Goal: Task Accomplishment & Management: Use online tool/utility

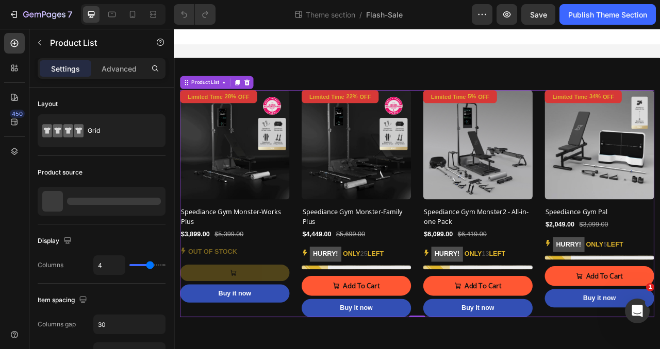
click at [480, 302] on div "Limited Time 28% OFF Discount Tag (P) Images Row Speediance Gym Monster-Works P…" at bounding box center [482, 251] width 603 height 289
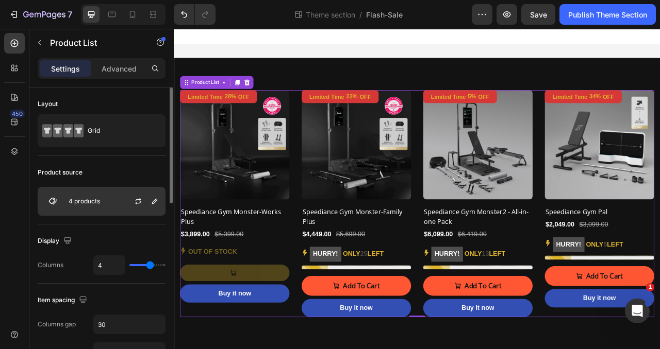
click at [110, 203] on div "4 products" at bounding box center [102, 201] width 128 height 29
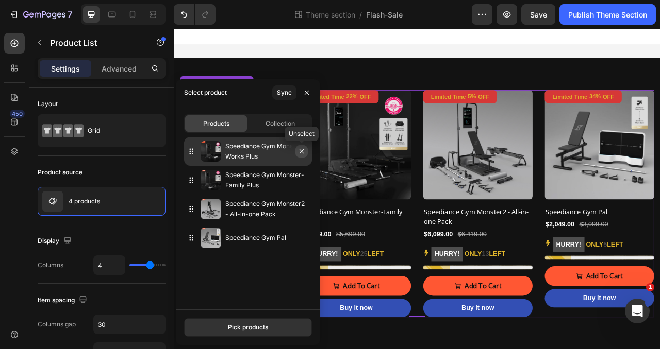
click at [303, 152] on icon "button" at bounding box center [301, 151] width 8 height 8
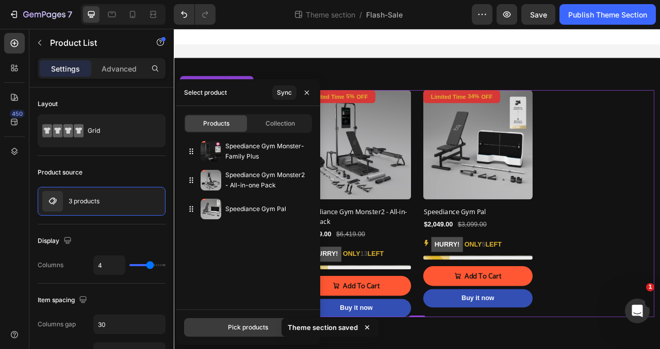
click at [241, 326] on div "Pick products" at bounding box center [248, 327] width 40 height 9
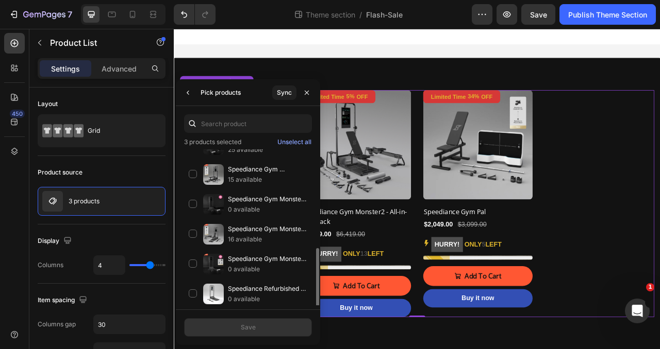
scroll to position [161, 0]
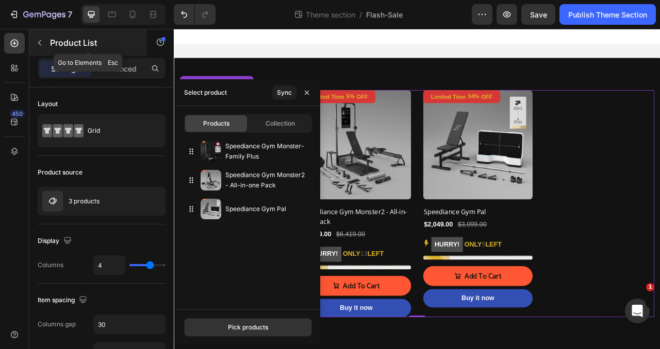
click at [122, 35] on div "Product List" at bounding box center [88, 42] width 118 height 27
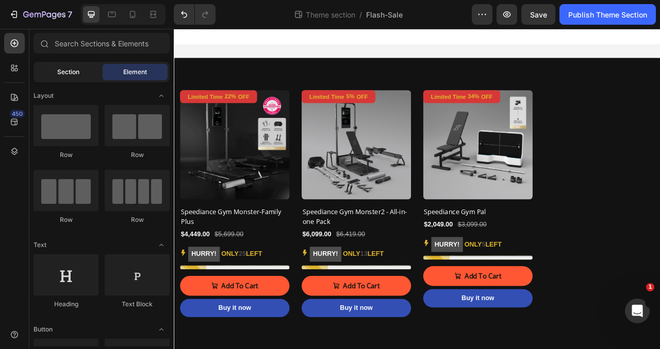
click at [60, 76] on span "Section" at bounding box center [68, 72] width 22 height 9
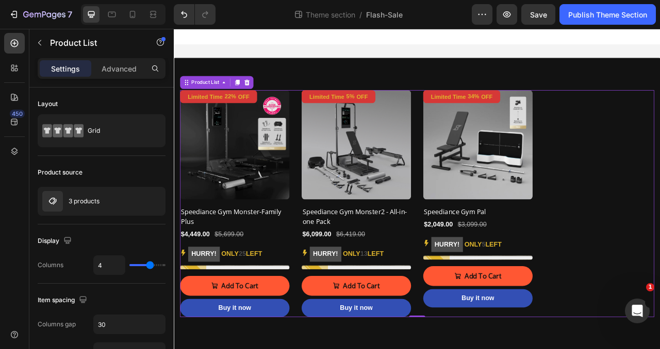
click at [659, 230] on div "Limited Time 22% OFF Discount Tag (P) Images Row Speediance Gym Monster-Family …" at bounding box center [482, 251] width 603 height 289
type input "3"
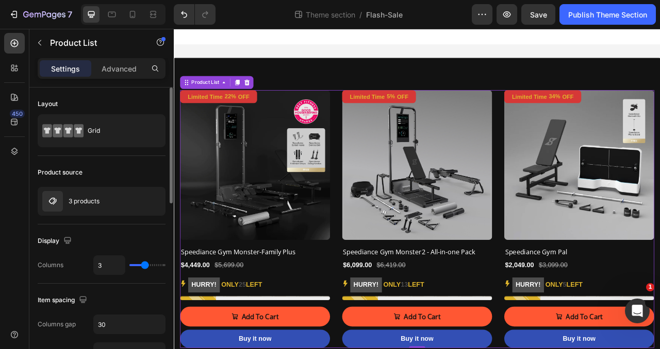
type input "3"
click at [145, 266] on input "range" at bounding box center [147, 265] width 36 height 2
click at [106, 22] on div at bounding box center [112, 14] width 16 height 16
type input "4"
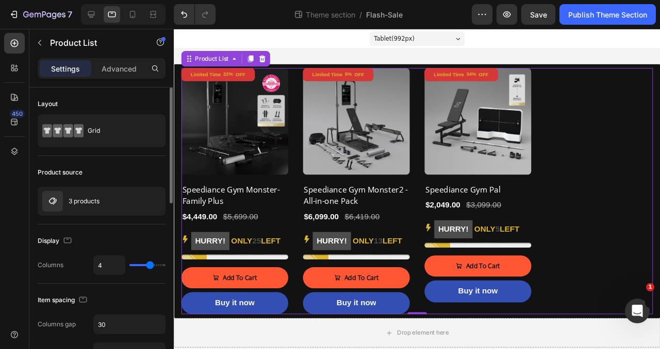
scroll to position [5, 0]
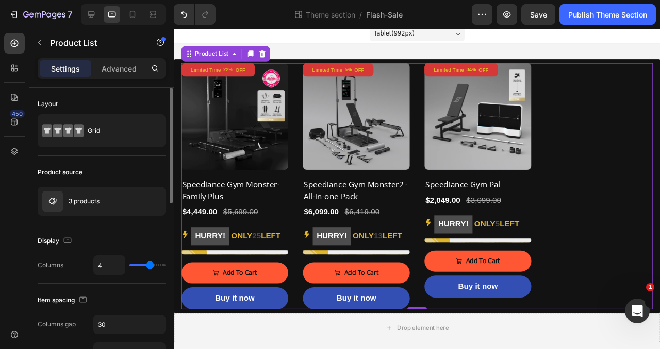
drag, startPoint x: 149, startPoint y: 270, endPoint x: 141, endPoint y: 270, distance: 8.2
click at [141, 270] on div "4" at bounding box center [129, 266] width 72 height 20
type input "3"
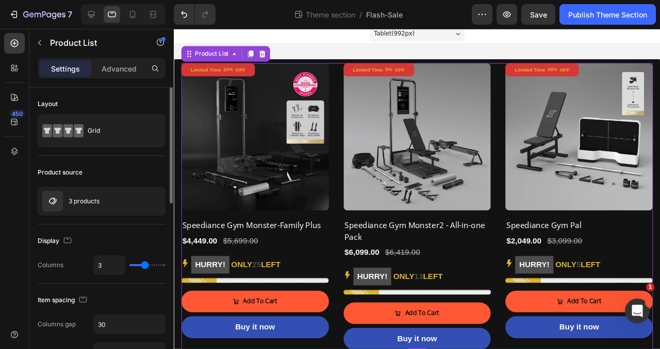
type input "2"
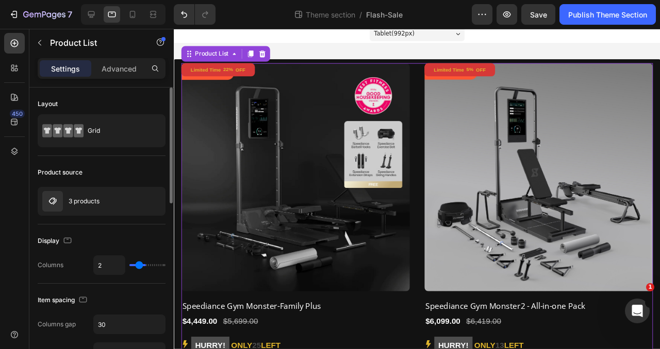
drag, startPoint x: 147, startPoint y: 267, endPoint x: 142, endPoint y: 266, distance: 5.7
type input "2"
click at [141, 266] on input "range" at bounding box center [147, 265] width 36 height 2
type input "3"
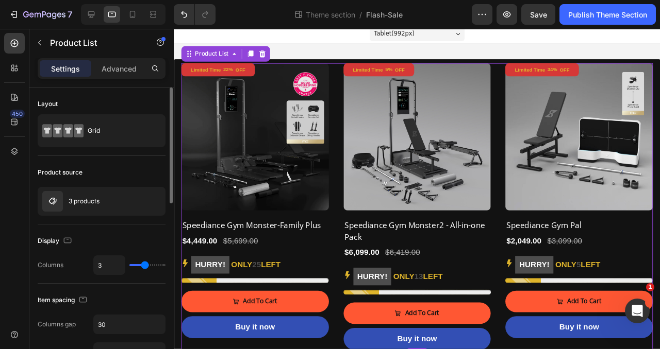
type input "3"
click at [146, 266] on input "range" at bounding box center [147, 265] width 36 height 2
click at [132, 12] on icon at bounding box center [132, 14] width 10 height 10
type input "2"
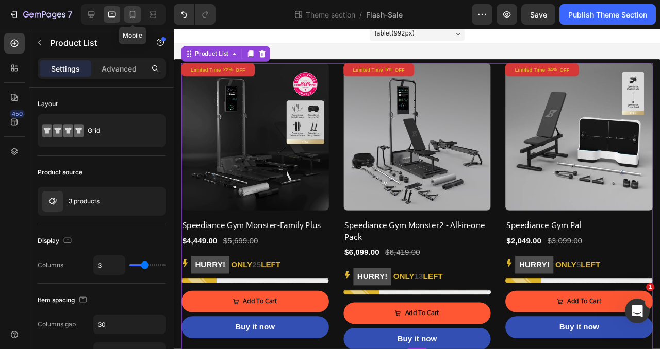
type input "24"
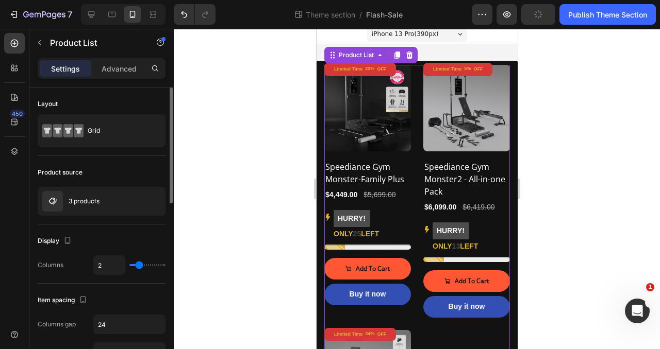
type input "3"
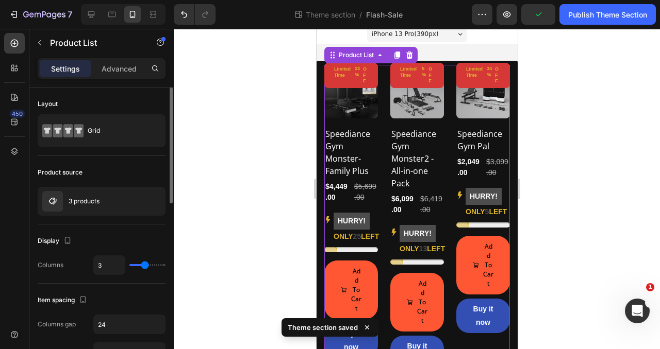
type input "3"
click at [143, 266] on input "range" at bounding box center [147, 265] width 36 height 2
type input "2"
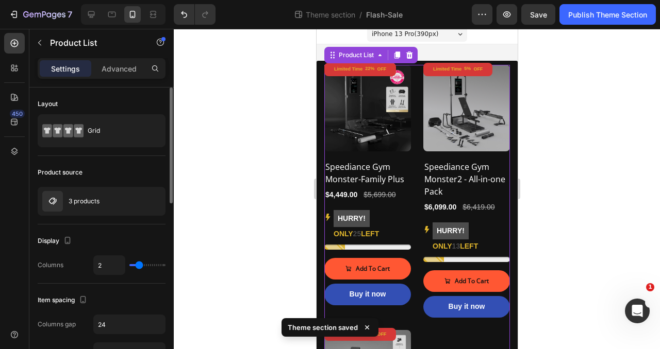
type input "2"
click at [141, 266] on input "range" at bounding box center [147, 265] width 36 height 2
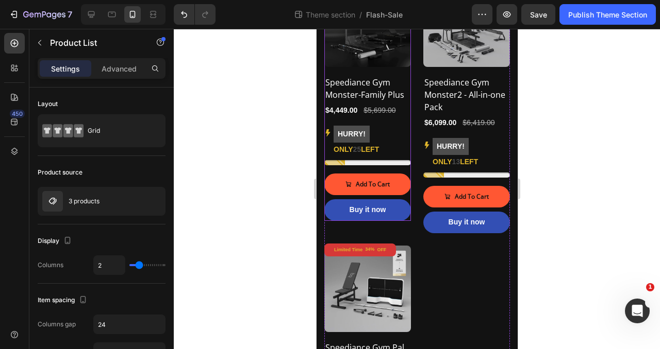
scroll to position [91, 0]
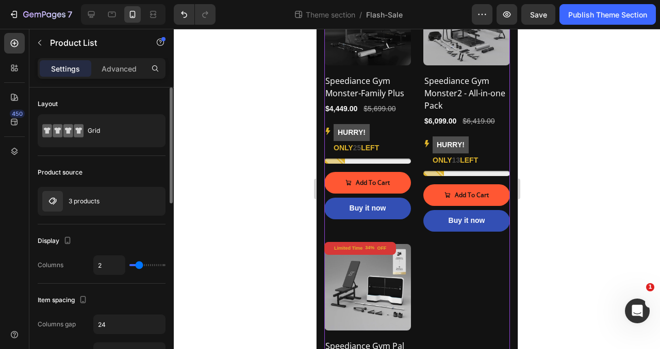
type input "1"
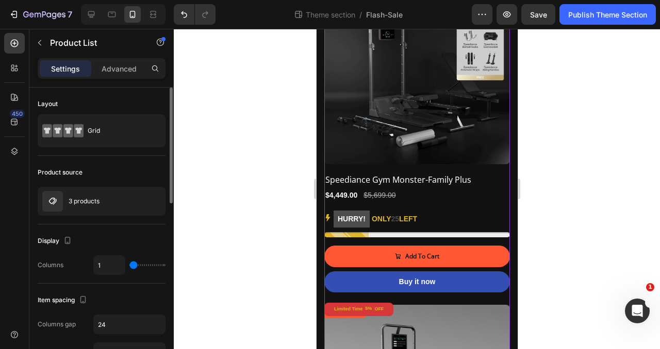
drag, startPoint x: 142, startPoint y: 268, endPoint x: 129, endPoint y: 268, distance: 12.4
type input "1"
click at [129, 266] on input "range" at bounding box center [147, 265] width 36 height 2
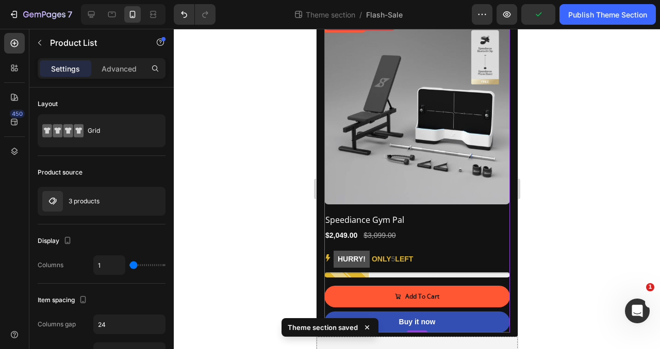
scroll to position [739, 0]
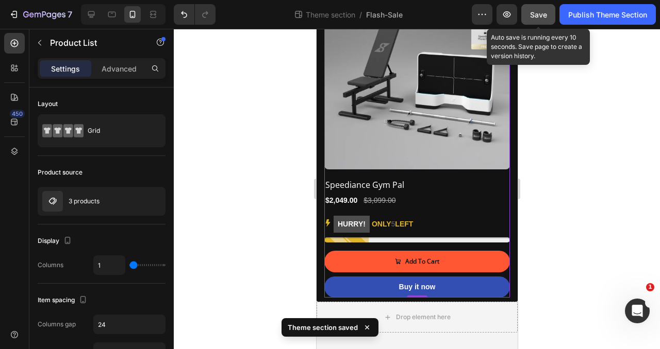
click at [538, 19] on span "Save" at bounding box center [538, 14] width 17 height 9
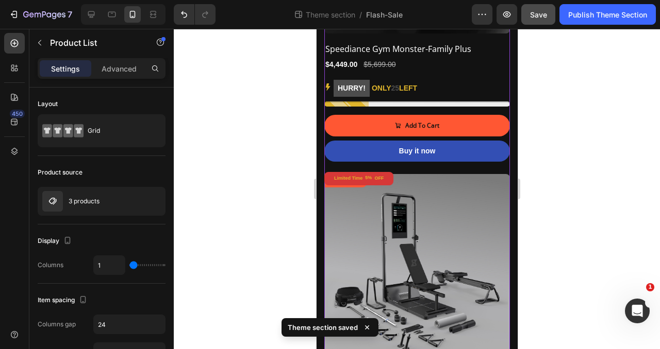
scroll to position [110, 0]
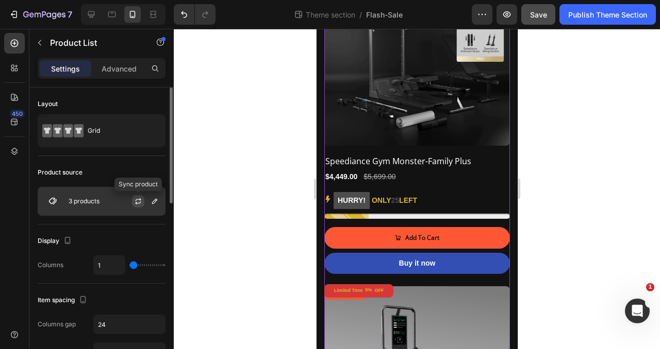
click at [136, 201] on icon "button" at bounding box center [138, 201] width 8 height 8
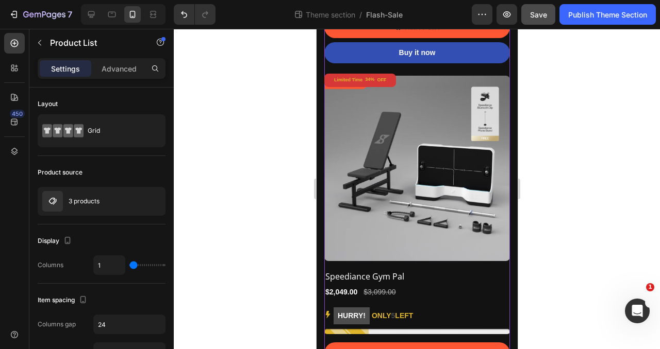
scroll to position [645, 0]
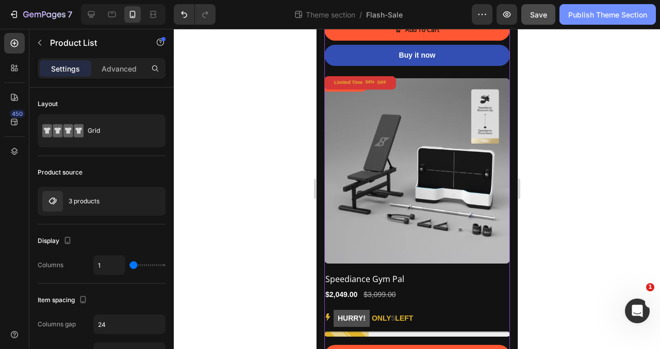
click at [605, 16] on div "Publish Theme Section" at bounding box center [607, 14] width 79 height 11
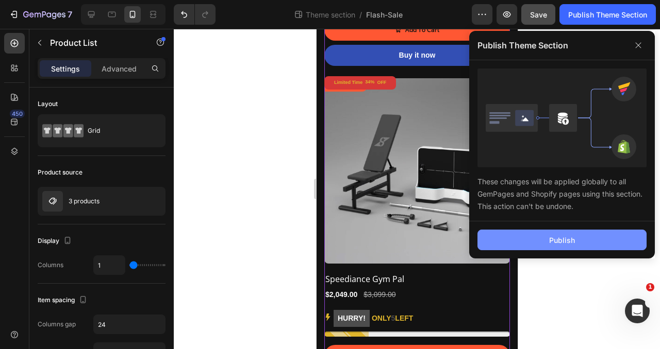
click at [571, 238] on div "Publish" at bounding box center [562, 240] width 26 height 11
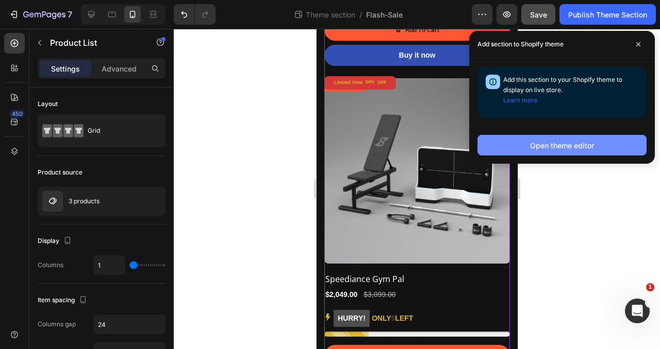
click at [543, 148] on div "Open theme editor" at bounding box center [562, 145] width 64 height 11
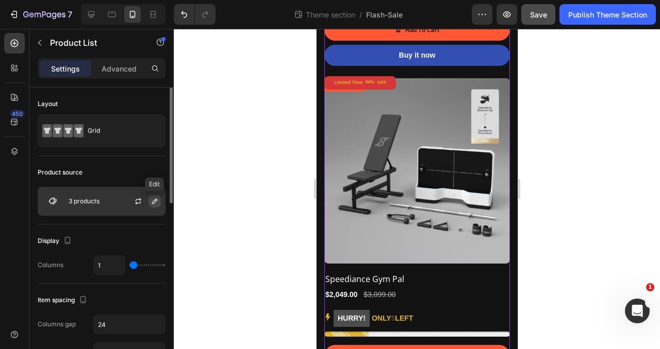
click at [155, 202] on icon "button" at bounding box center [154, 201] width 5 height 5
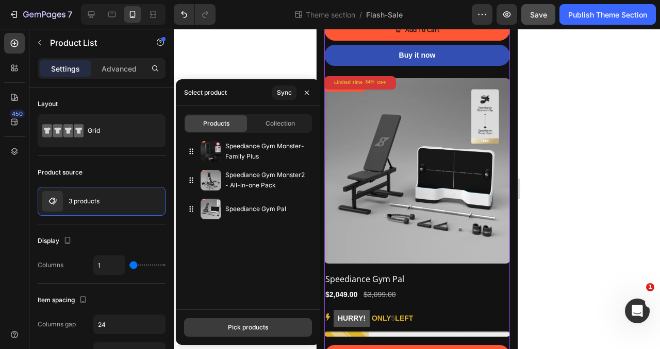
click at [255, 328] on div "Pick products" at bounding box center [248, 327] width 40 height 9
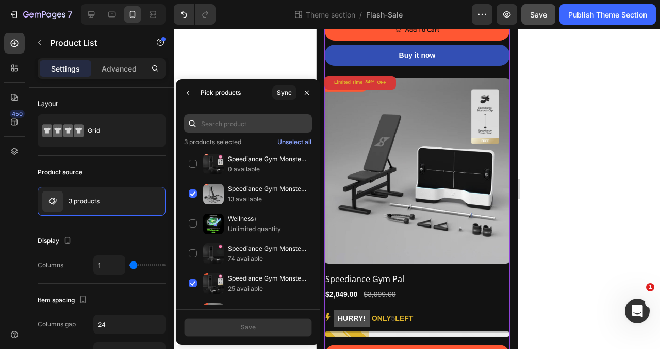
click at [239, 122] on input "text" at bounding box center [248, 123] width 128 height 19
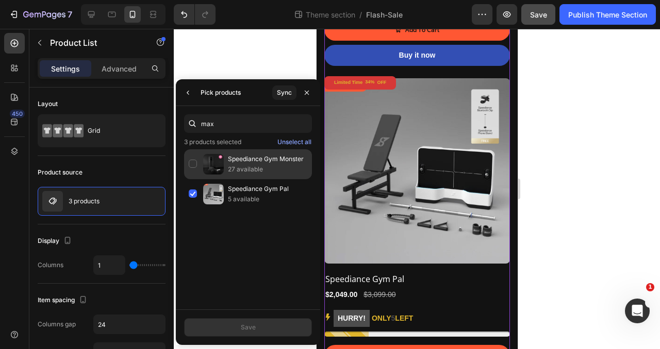
type input "max"
click at [193, 179] on div "Speediance Gym Monster 27 available" at bounding box center [248, 194] width 128 height 30
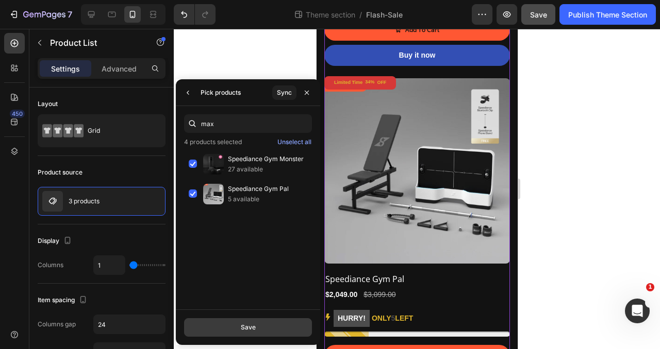
click at [266, 330] on button "Save" at bounding box center [248, 328] width 128 height 19
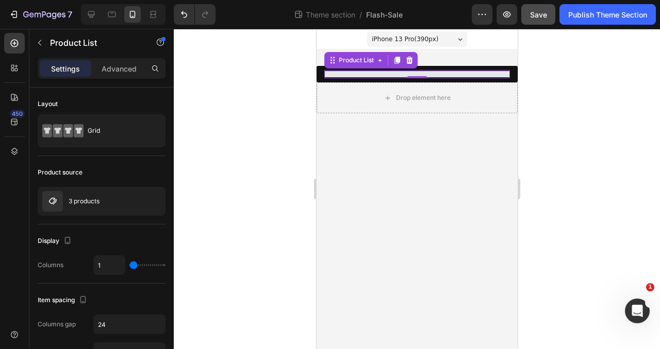
scroll to position [0, 0]
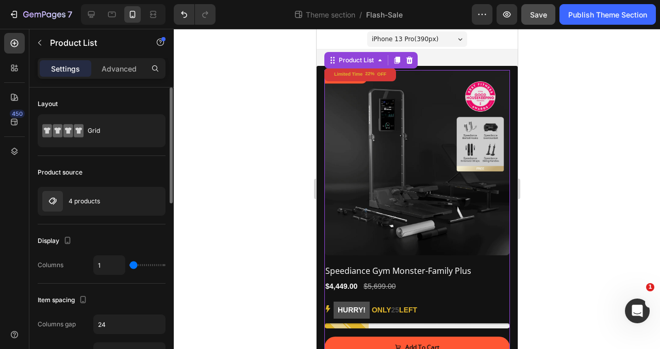
type input "2"
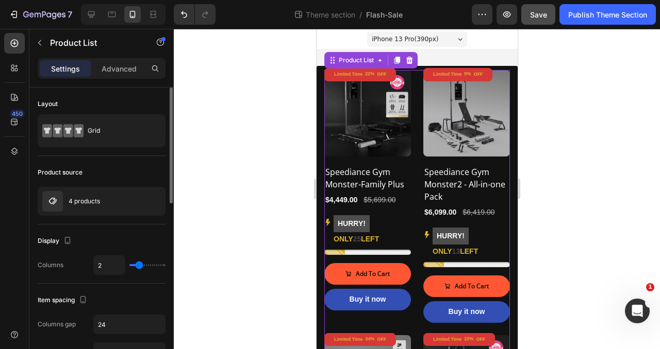
type input "2"
click at [139, 266] on input "range" at bounding box center [147, 265] width 36 height 2
click at [112, 14] on icon at bounding box center [112, 14] width 10 height 10
type input "3"
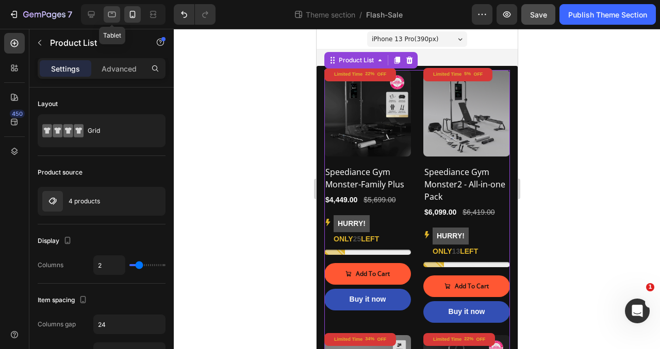
type input "30"
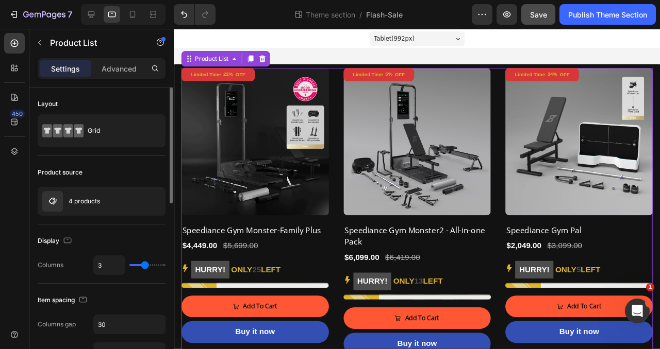
scroll to position [5, 0]
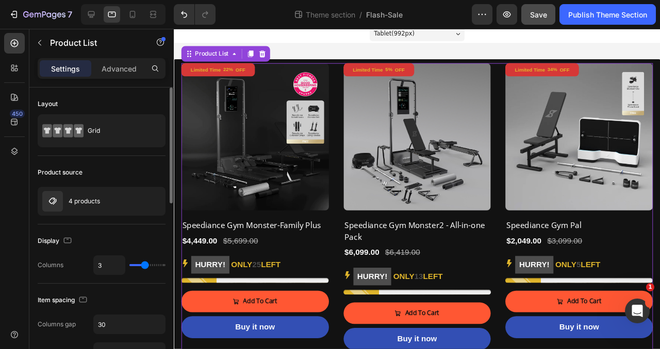
type input "4"
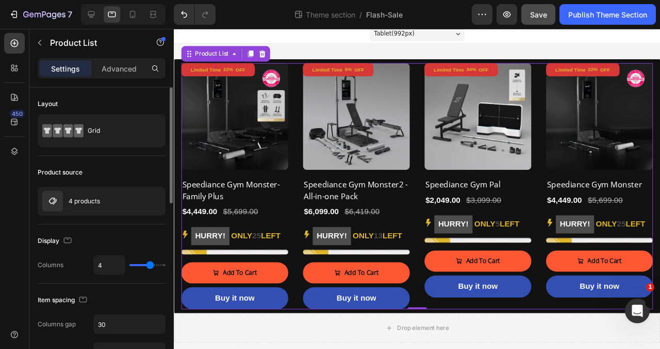
type input "4"
click at [149, 266] on input "range" at bounding box center [147, 265] width 36 height 2
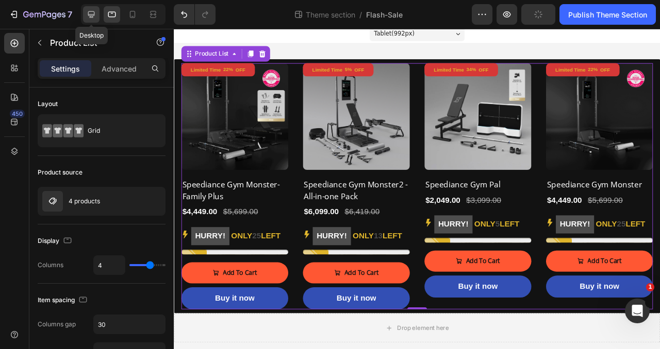
click at [90, 15] on icon at bounding box center [91, 14] width 10 height 10
type input "3"
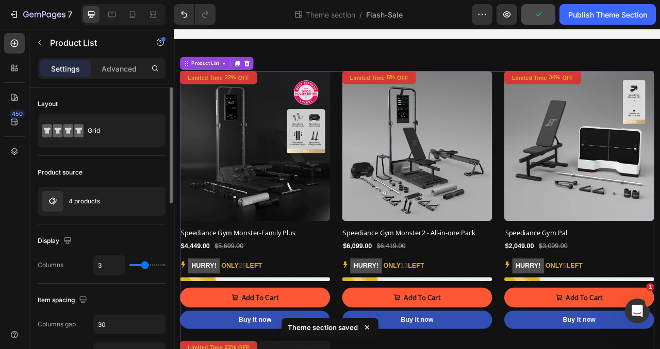
scroll to position [42, 0]
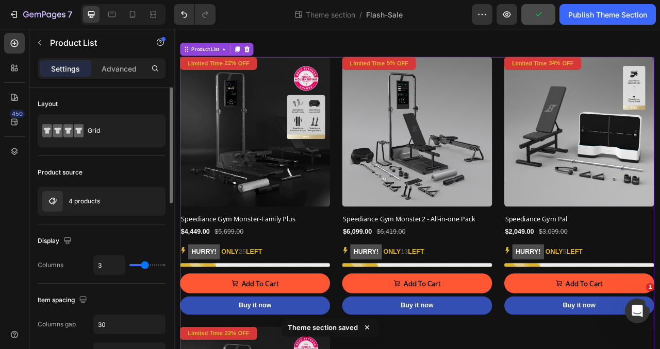
type input "4"
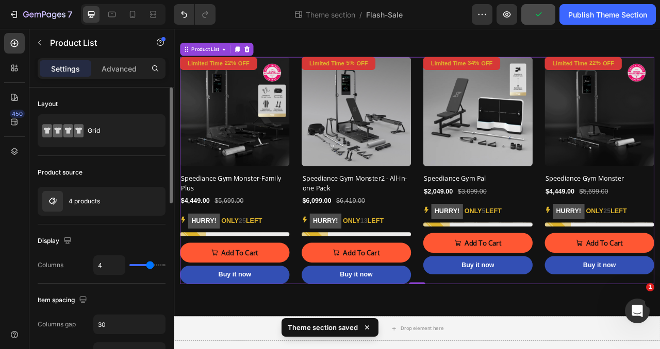
type input "4"
click at [148, 266] on input "range" at bounding box center [147, 265] width 36 height 2
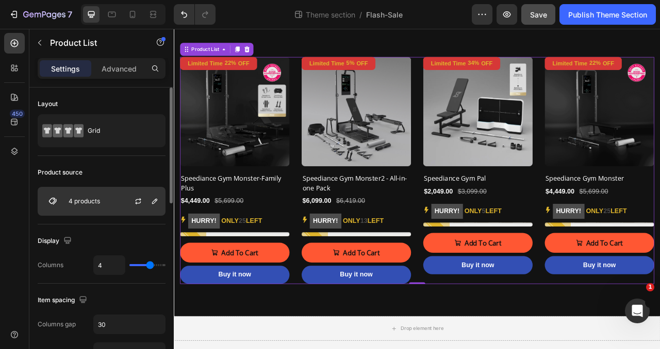
click at [84, 199] on p "4 products" at bounding box center [84, 201] width 31 height 7
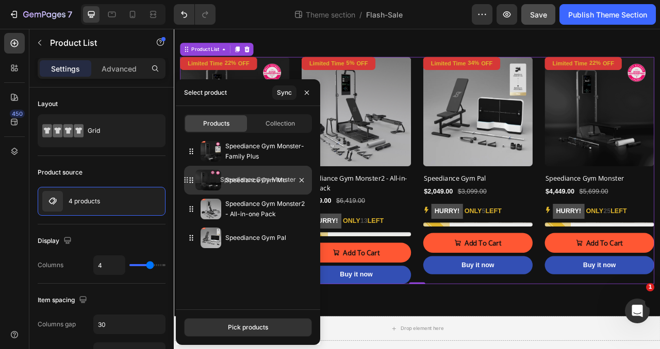
drag, startPoint x: 191, startPoint y: 239, endPoint x: 186, endPoint y: 181, distance: 58.0
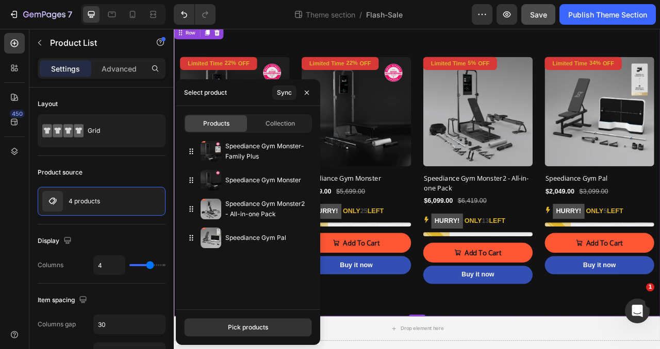
click at [504, 42] on div "Limited Time 22% OFF Discount Tag (P) Images Row Speediance Gym Monster-Family …" at bounding box center [483, 210] width 619 height 372
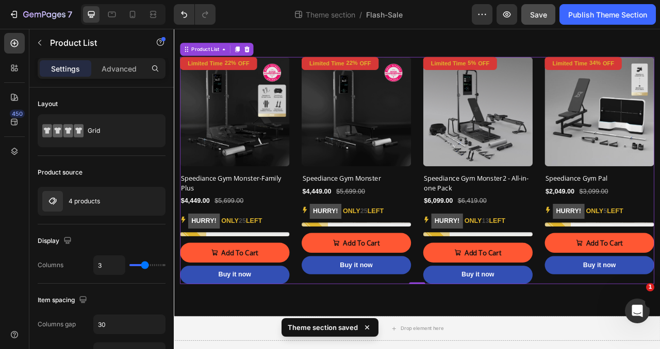
click at [480, 273] on div "Limited Time 22% OFF Discount Tag (P) Images Row Speediance Gym Monster-Family …" at bounding box center [482, 209] width 603 height 289
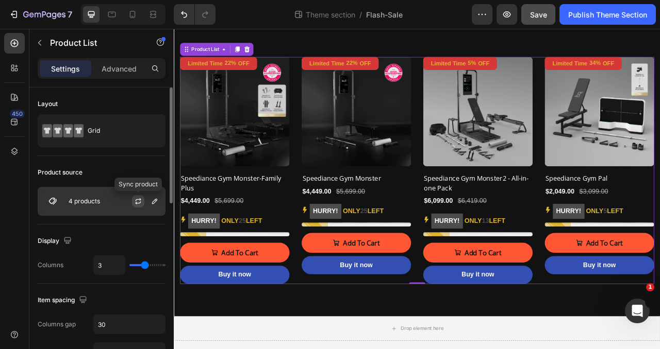
click at [139, 201] on icon "button" at bounding box center [138, 201] width 8 height 8
click at [87, 203] on p "4 products" at bounding box center [84, 201] width 31 height 7
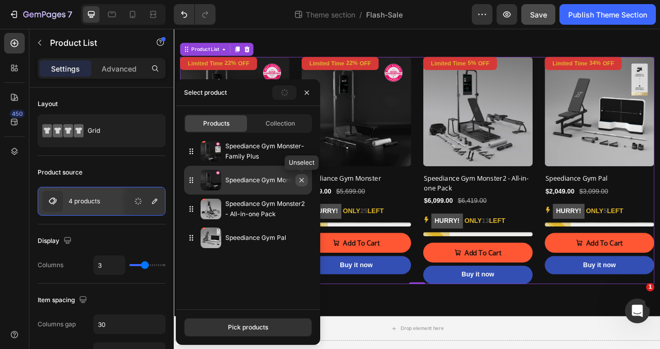
click at [300, 181] on icon "button" at bounding box center [301, 180] width 4 height 4
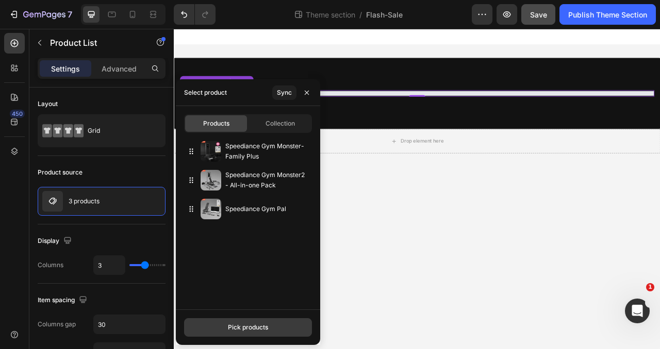
click at [251, 326] on div "Pick products" at bounding box center [248, 327] width 40 height 9
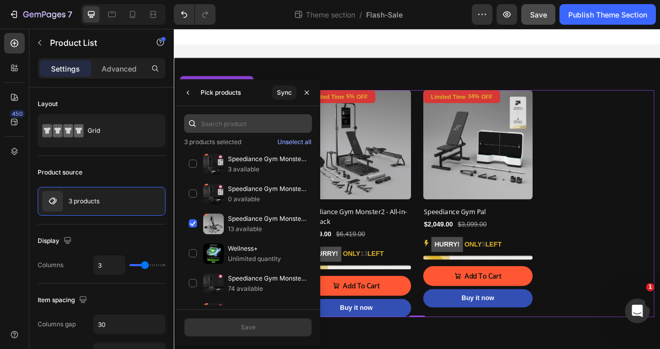
click at [215, 122] on input "text" at bounding box center [248, 123] width 128 height 19
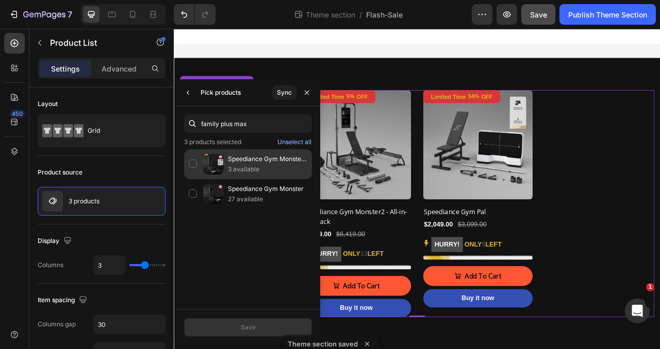
type input "family plus max"
click at [191, 179] on div "Speediance Gym Monster- Family Plus Max 3 available" at bounding box center [248, 194] width 128 height 30
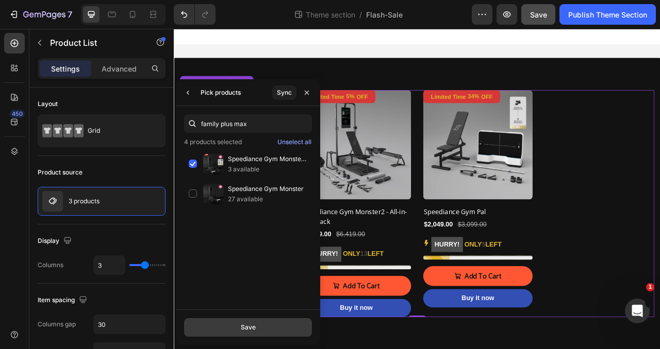
click at [263, 328] on button "Save" at bounding box center [248, 328] width 128 height 19
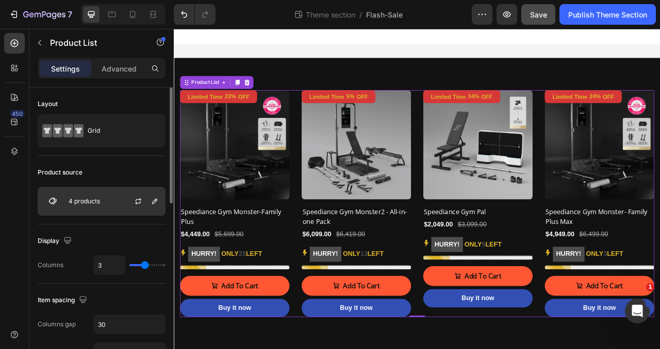
click at [107, 202] on div "4 products" at bounding box center [102, 201] width 128 height 29
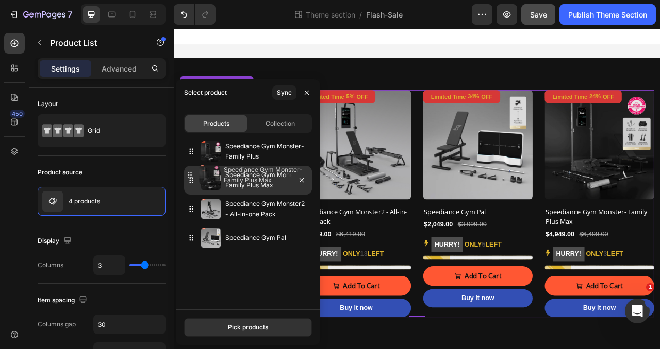
drag, startPoint x: 192, startPoint y: 240, endPoint x: 191, endPoint y: 179, distance: 60.8
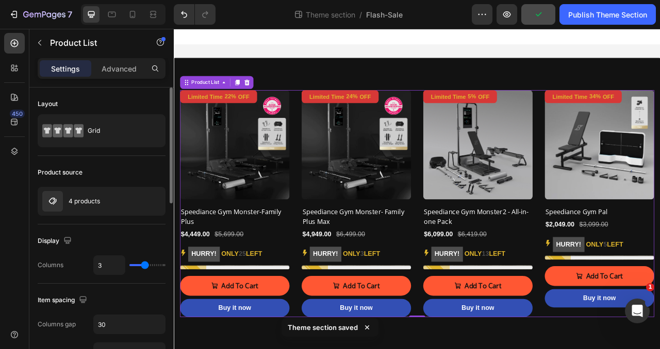
type input "4"
click at [148, 266] on input "range" at bounding box center [147, 265] width 36 height 2
click at [150, 236] on div "Display" at bounding box center [102, 241] width 128 height 16
click at [149, 19] on icon at bounding box center [153, 14] width 10 height 10
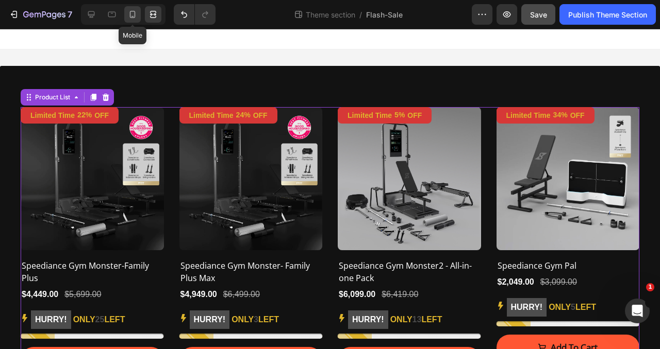
click at [132, 16] on icon at bounding box center [132, 14] width 10 height 10
type input "1"
type input "24"
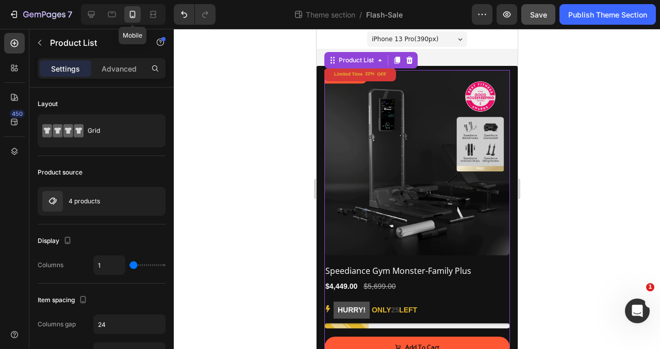
scroll to position [5, 0]
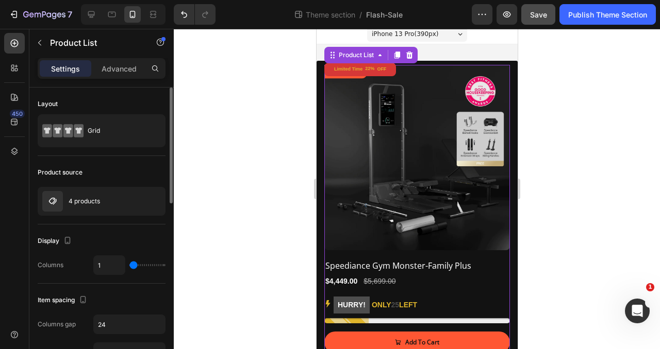
type input "2"
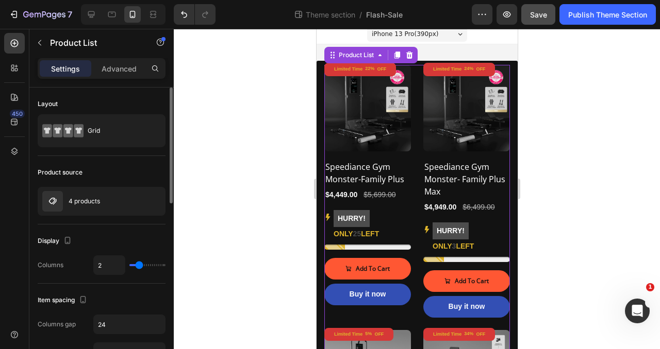
type input "2"
click at [140, 266] on input "range" at bounding box center [147, 265] width 36 height 2
click at [110, 19] on icon at bounding box center [112, 14] width 10 height 10
type input "4"
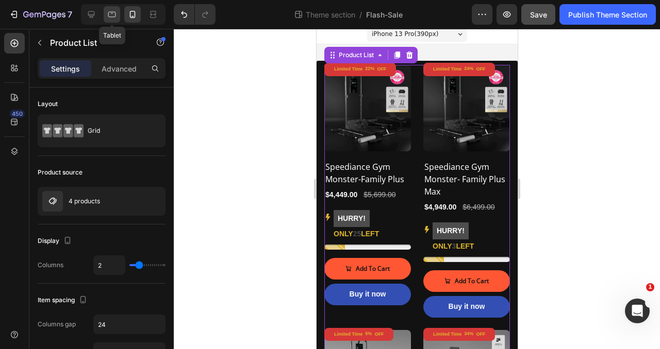
type input "30"
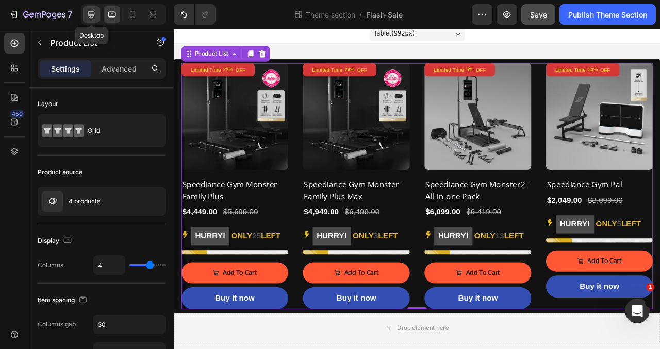
click at [93, 12] on icon at bounding box center [91, 14] width 10 height 10
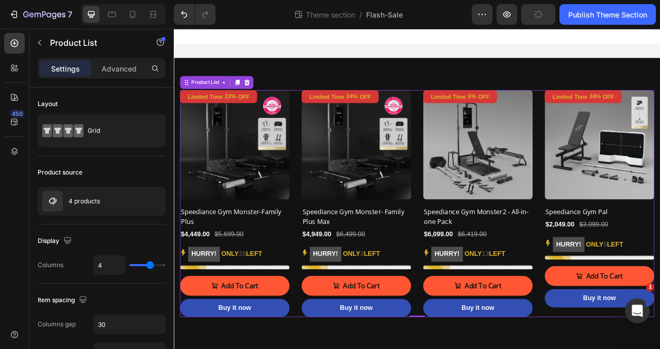
scroll to position [42, 0]
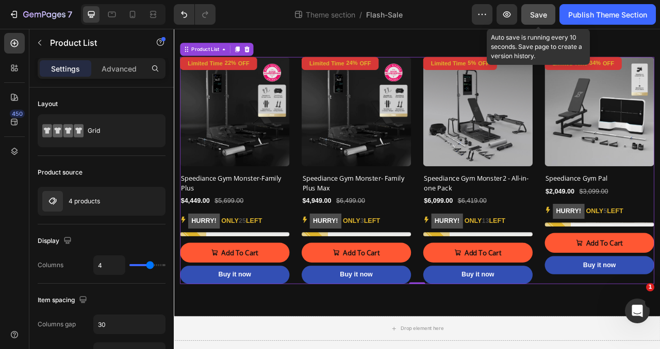
click at [535, 17] on span "Save" at bounding box center [538, 14] width 17 height 9
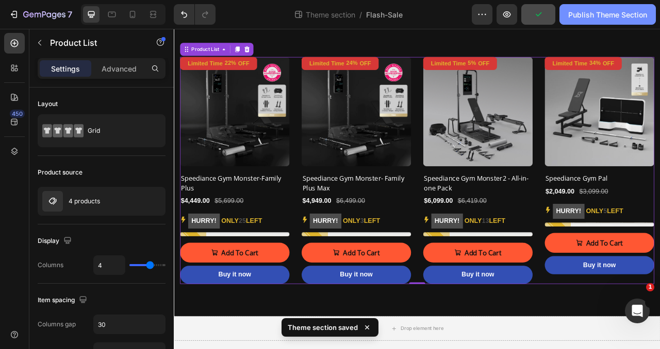
click at [618, 15] on div "Publish Theme Section" at bounding box center [607, 14] width 79 height 11
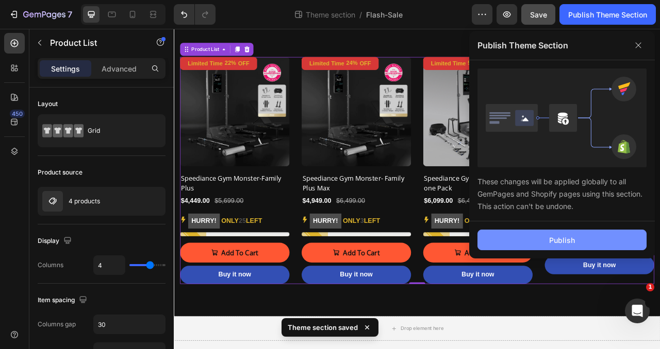
click at [566, 241] on div "Publish" at bounding box center [562, 240] width 26 height 11
